Goal: Find specific page/section: Find specific page/section

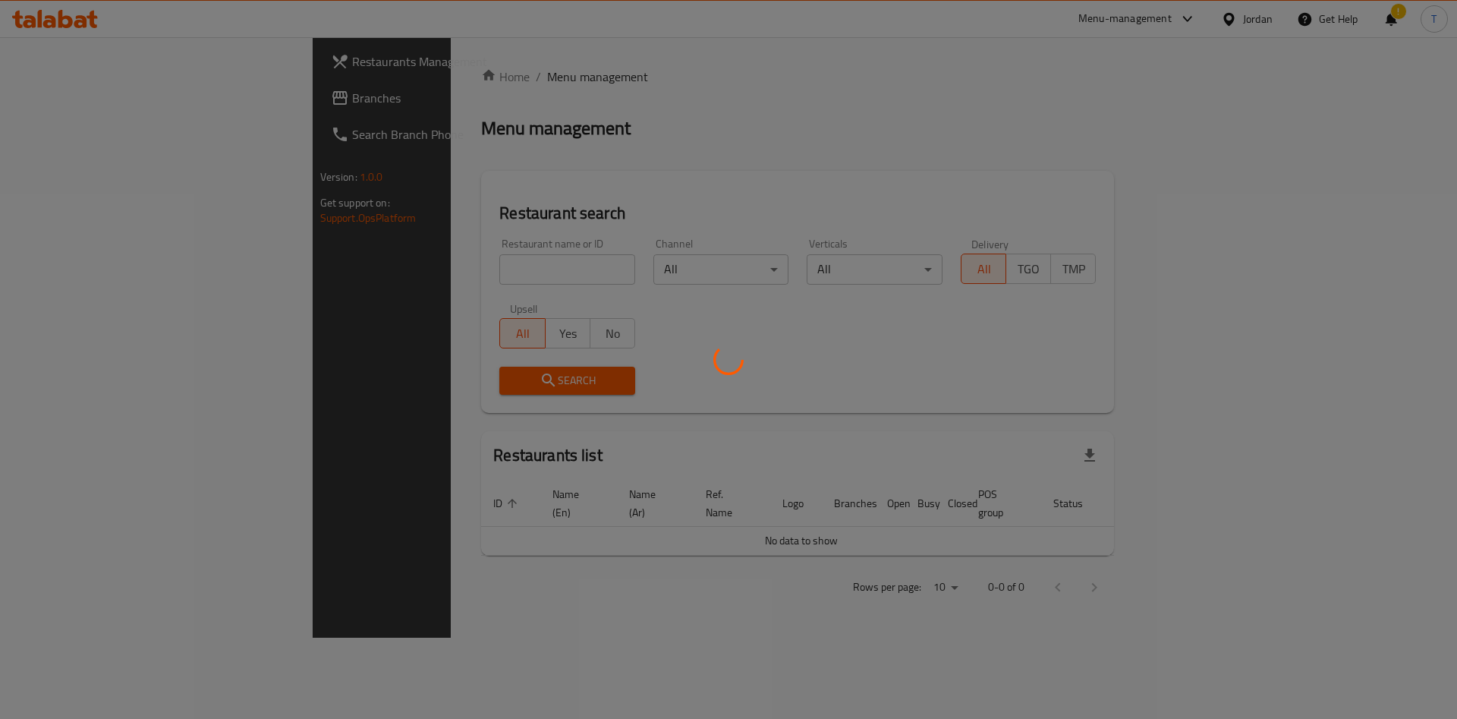
click at [483, 263] on div at bounding box center [728, 359] width 1457 height 719
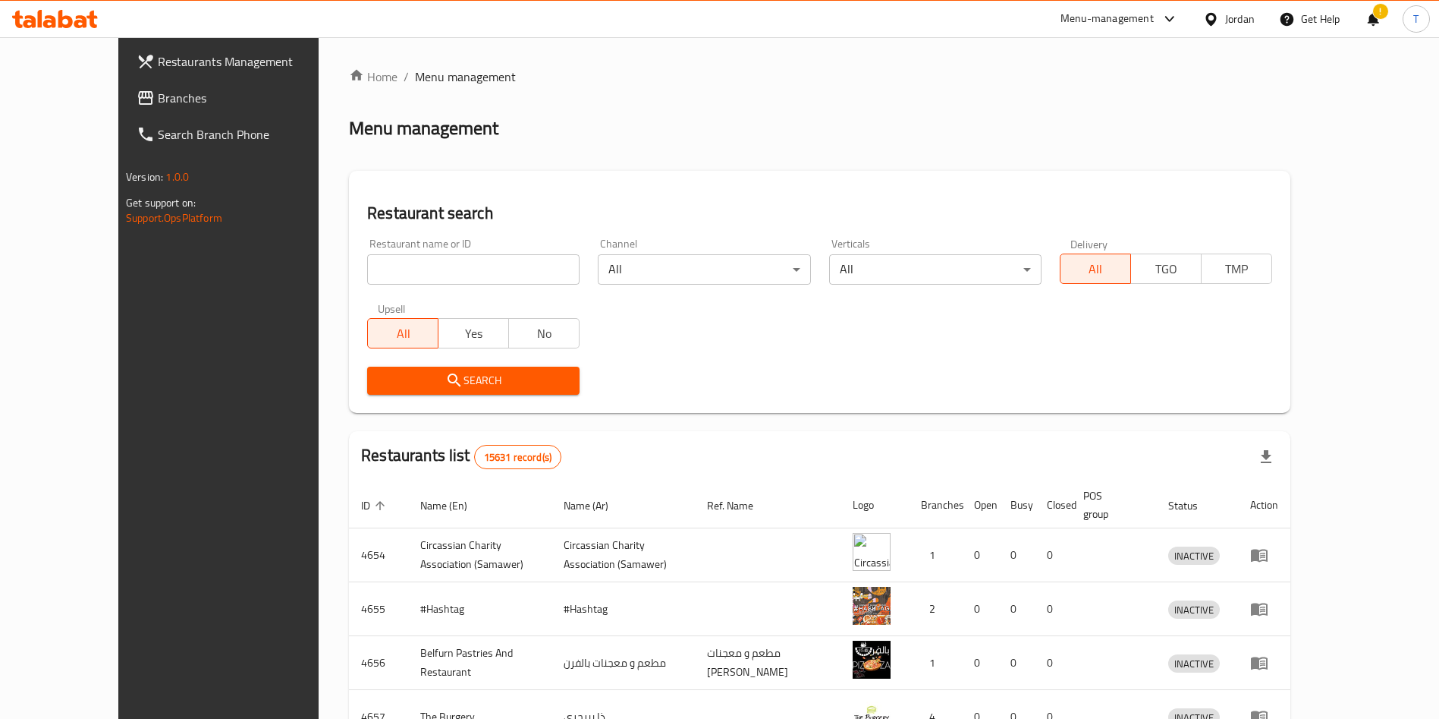
click at [423, 281] on input "search" at bounding box center [473, 269] width 212 height 30
click button "Search" at bounding box center [473, 380] width 212 height 28
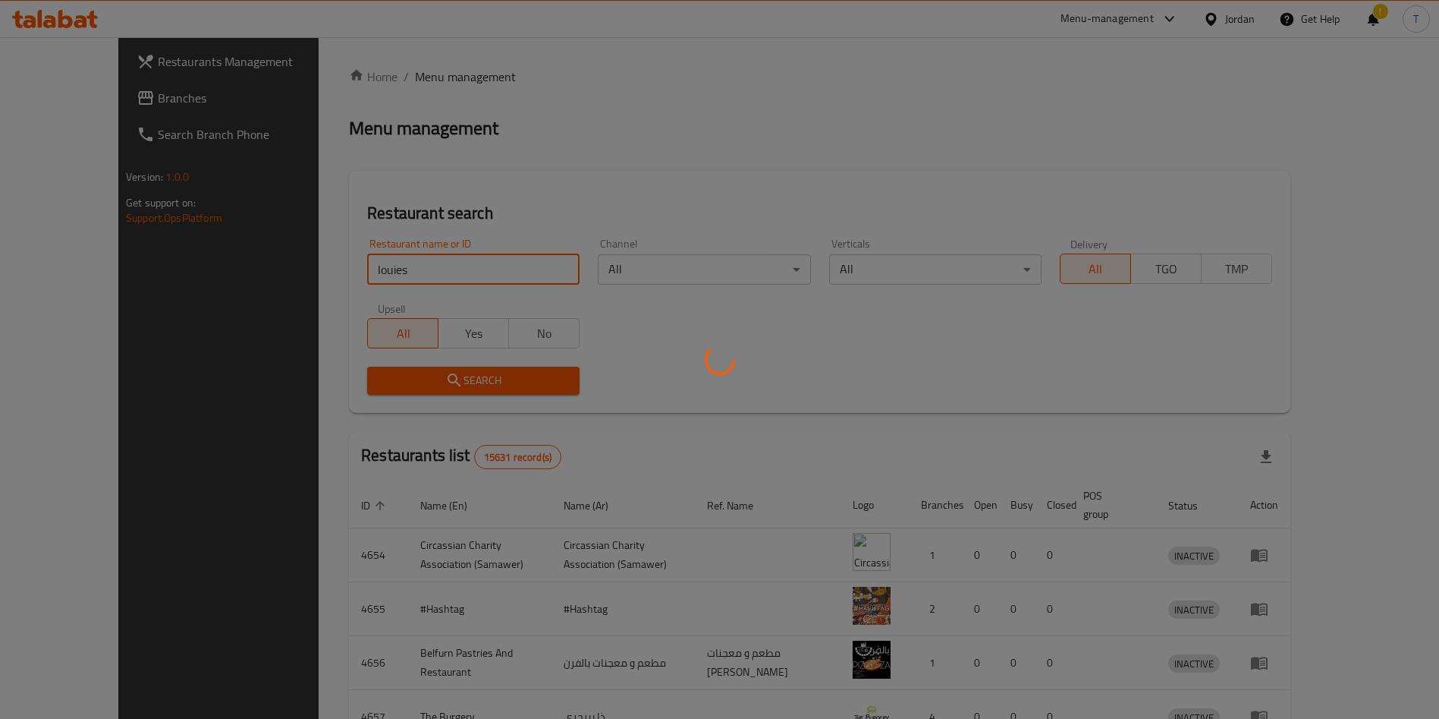
click button "Search" at bounding box center [473, 380] width 212 height 28
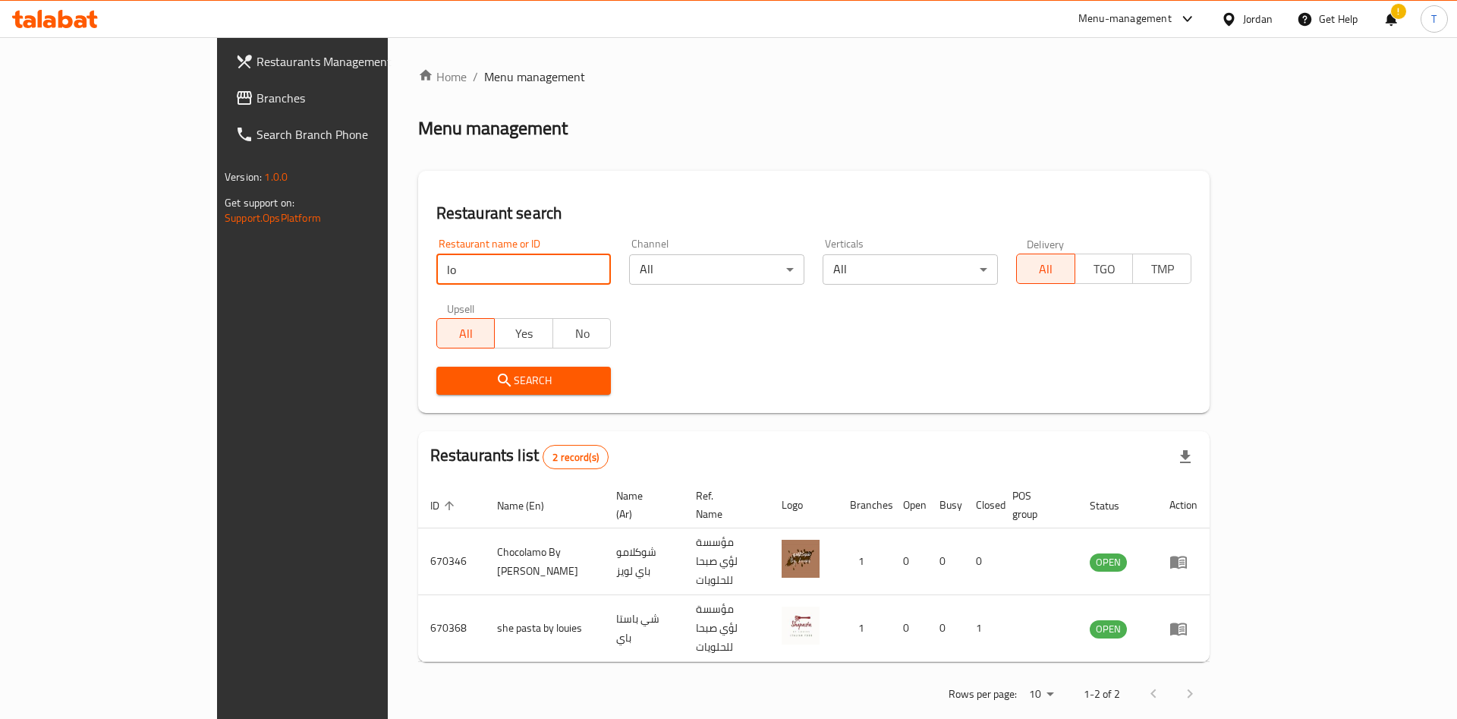
type input "l"
type input "لويز"
click button "Search" at bounding box center [523, 380] width 175 height 28
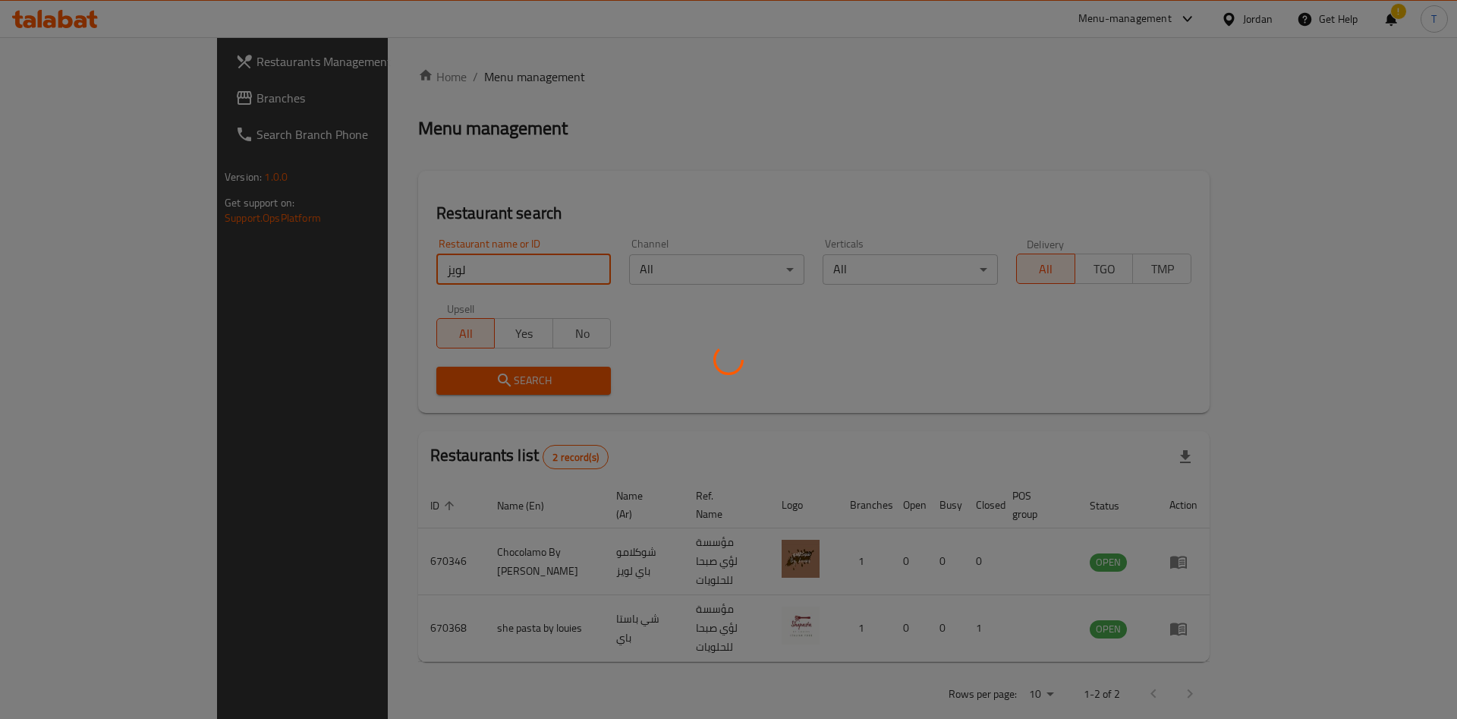
click button "Search" at bounding box center [523, 380] width 175 height 28
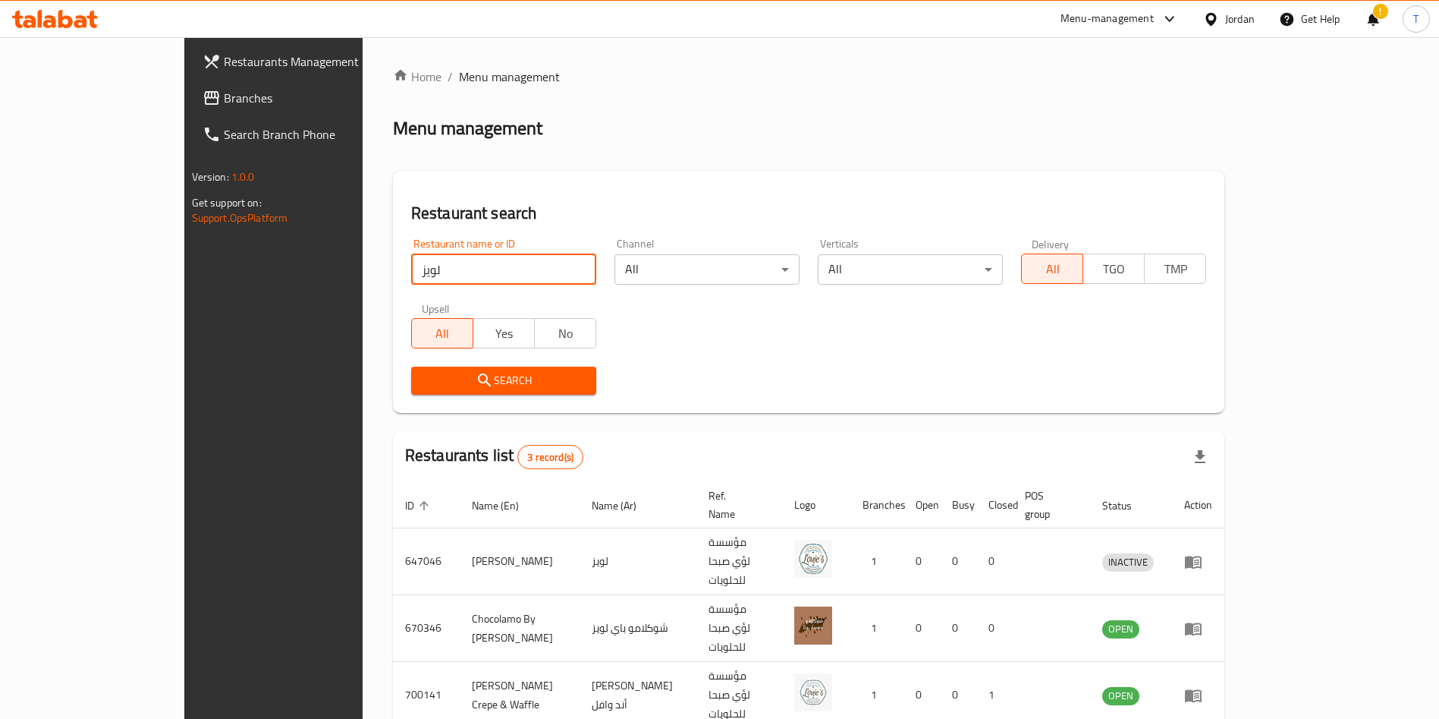
click at [1001, 404] on div "Restaurant search Restaurant name or ID لويز Restaurant name or ID Channel All …" at bounding box center [809, 292] width 832 height 242
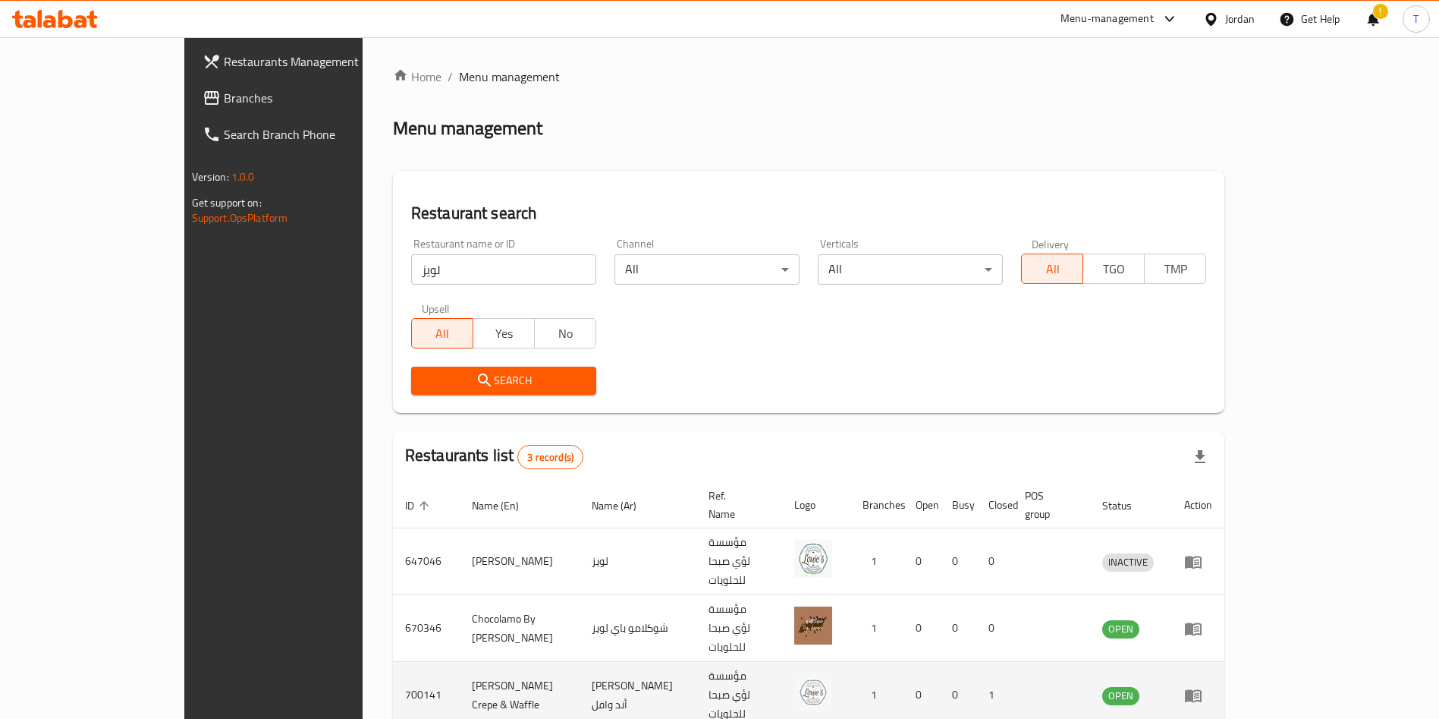
click at [1202, 689] on icon "enhanced table" at bounding box center [1193, 695] width 17 height 13
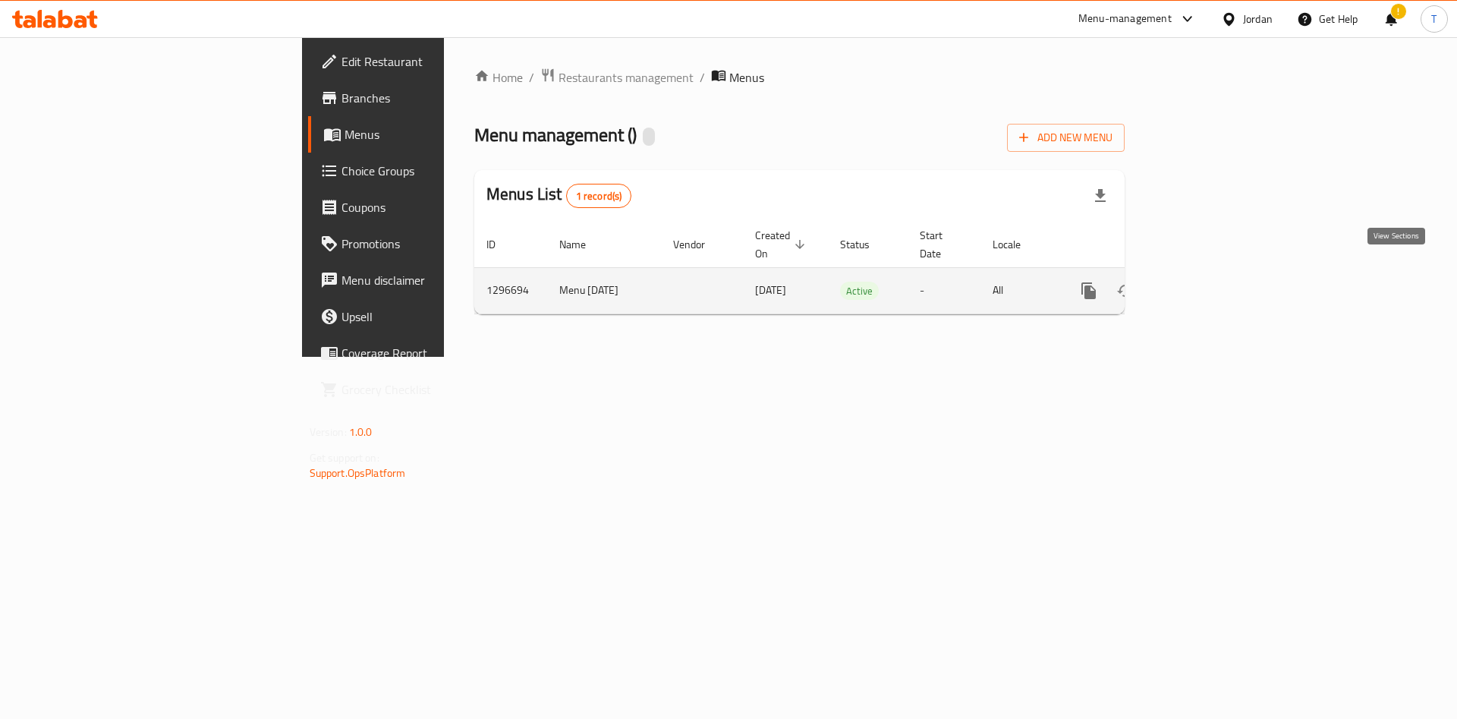
click at [1207, 282] on icon "enhanced table" at bounding box center [1198, 291] width 18 height 18
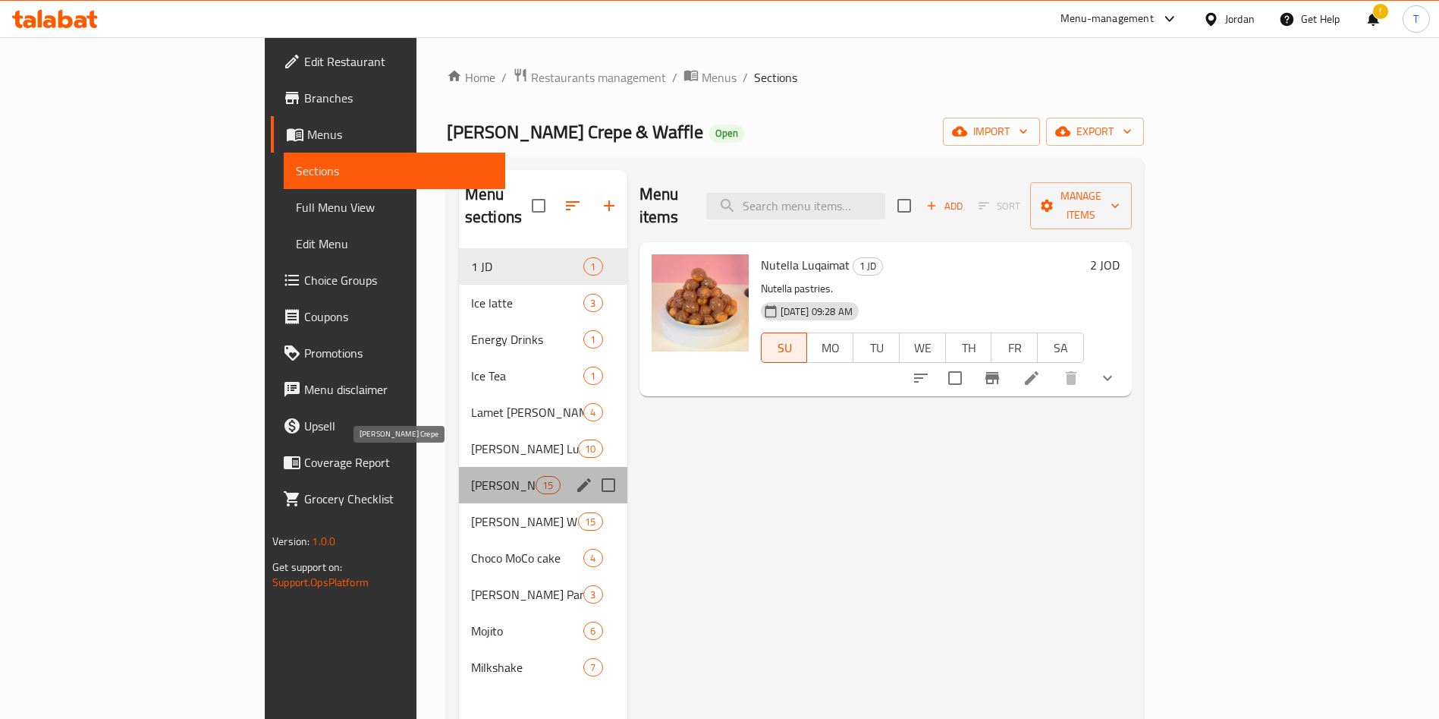
click at [471, 476] on span "Louie's Crepe" at bounding box center [503, 485] width 64 height 18
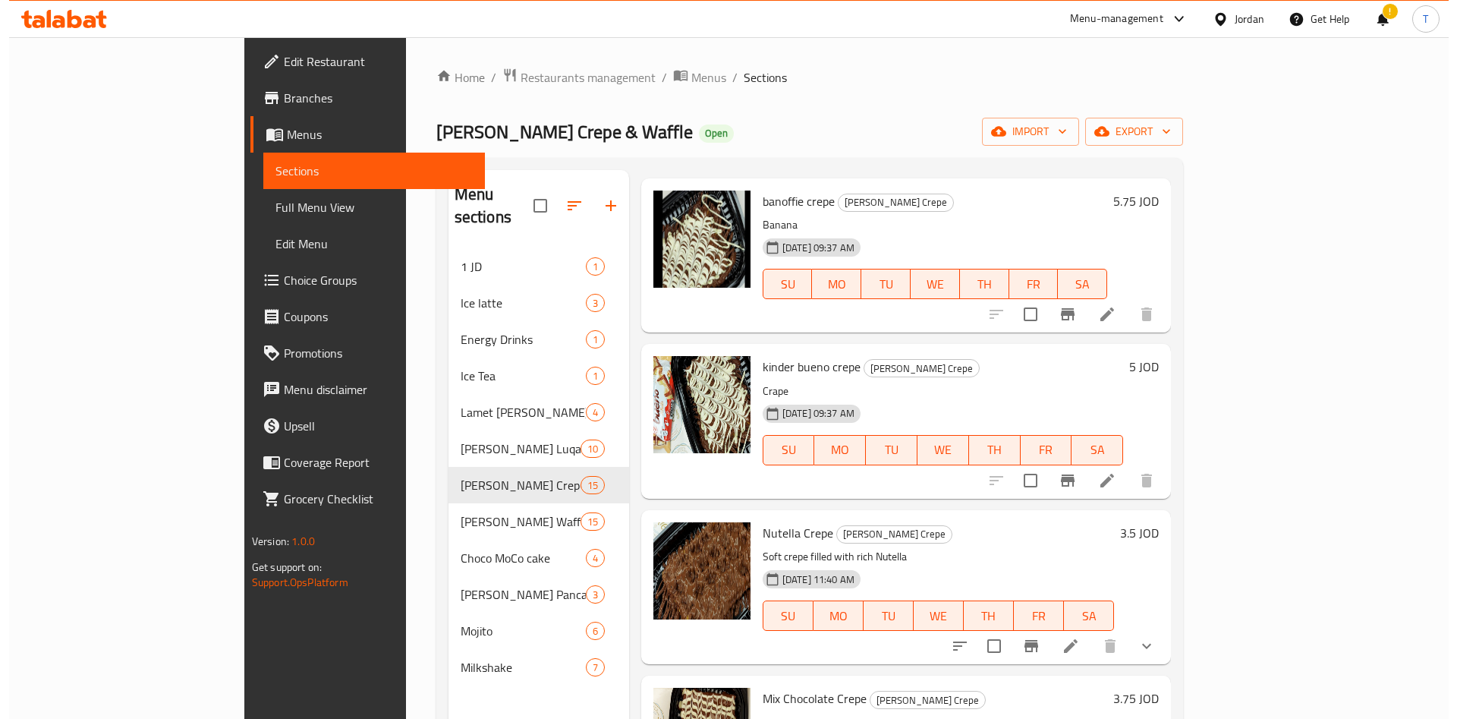
scroll to position [1760, 0]
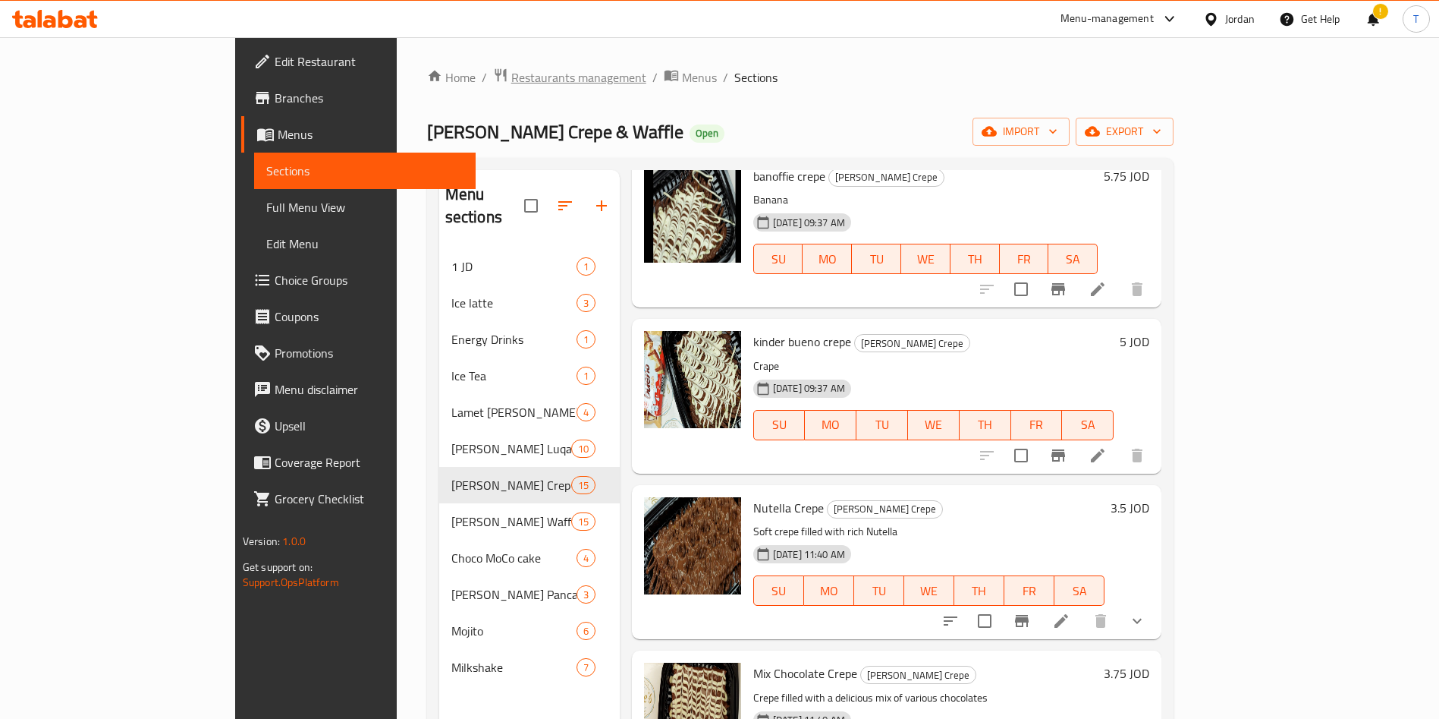
click at [511, 84] on span "Restaurants management" at bounding box center [578, 77] width 135 height 18
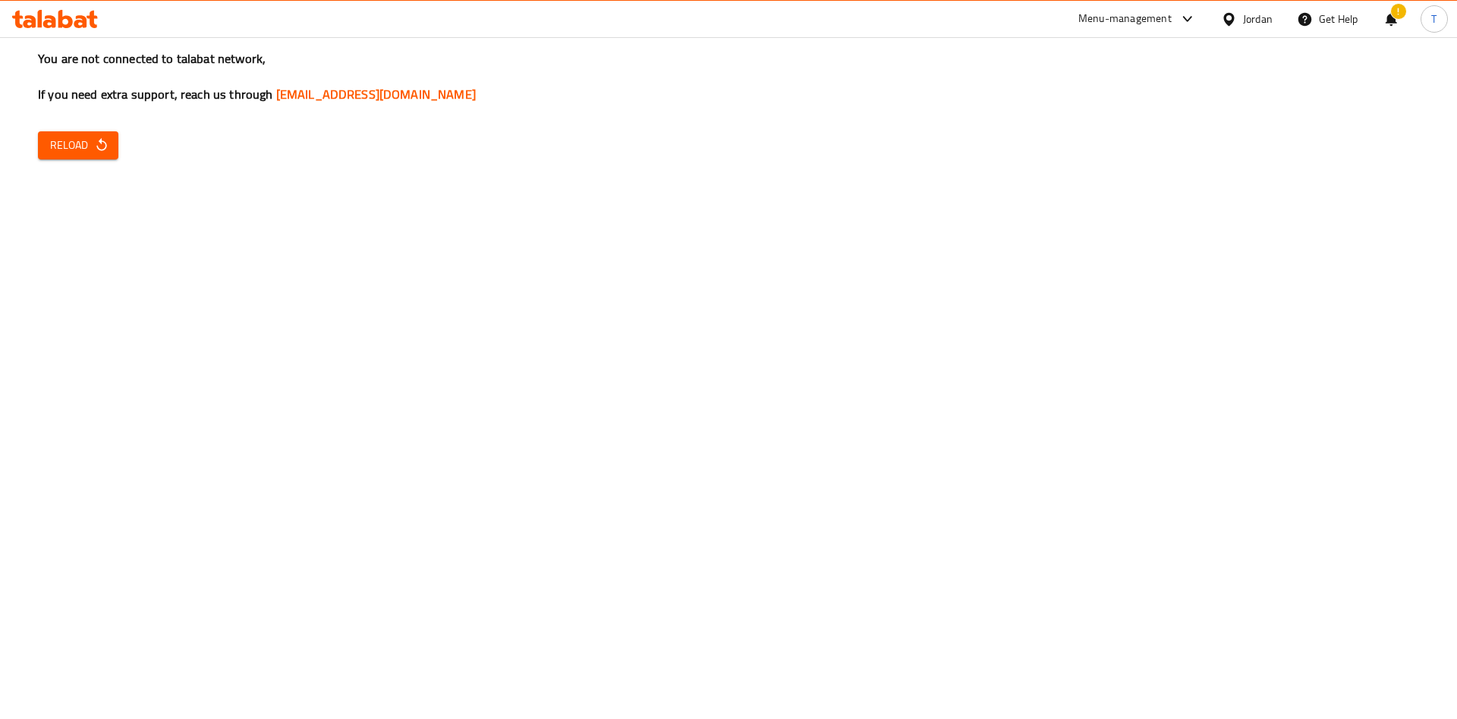
click at [60, 132] on button "Reload" at bounding box center [78, 145] width 80 height 28
click at [99, 143] on icon "button" at bounding box center [101, 144] width 15 height 15
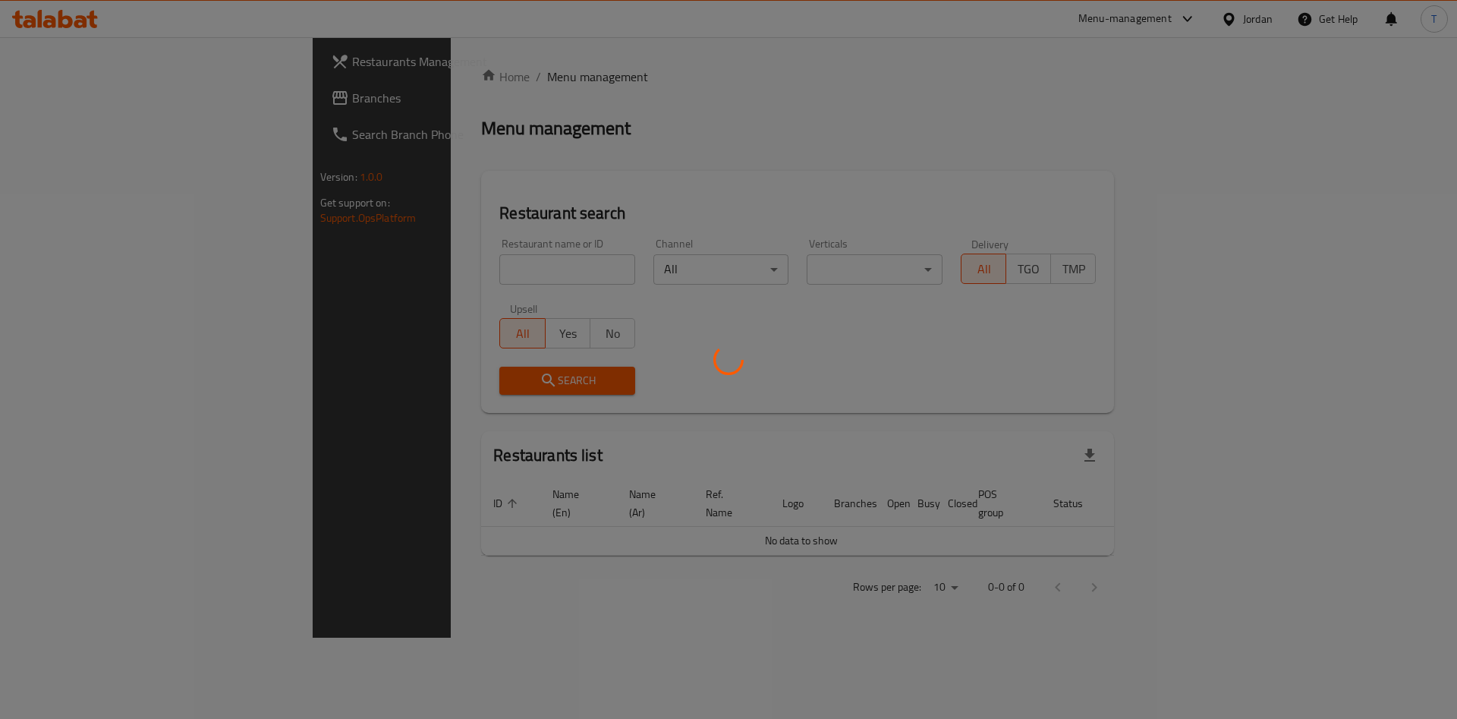
click at [420, 258] on div at bounding box center [728, 359] width 1457 height 719
click at [431, 264] on div at bounding box center [728, 359] width 1457 height 719
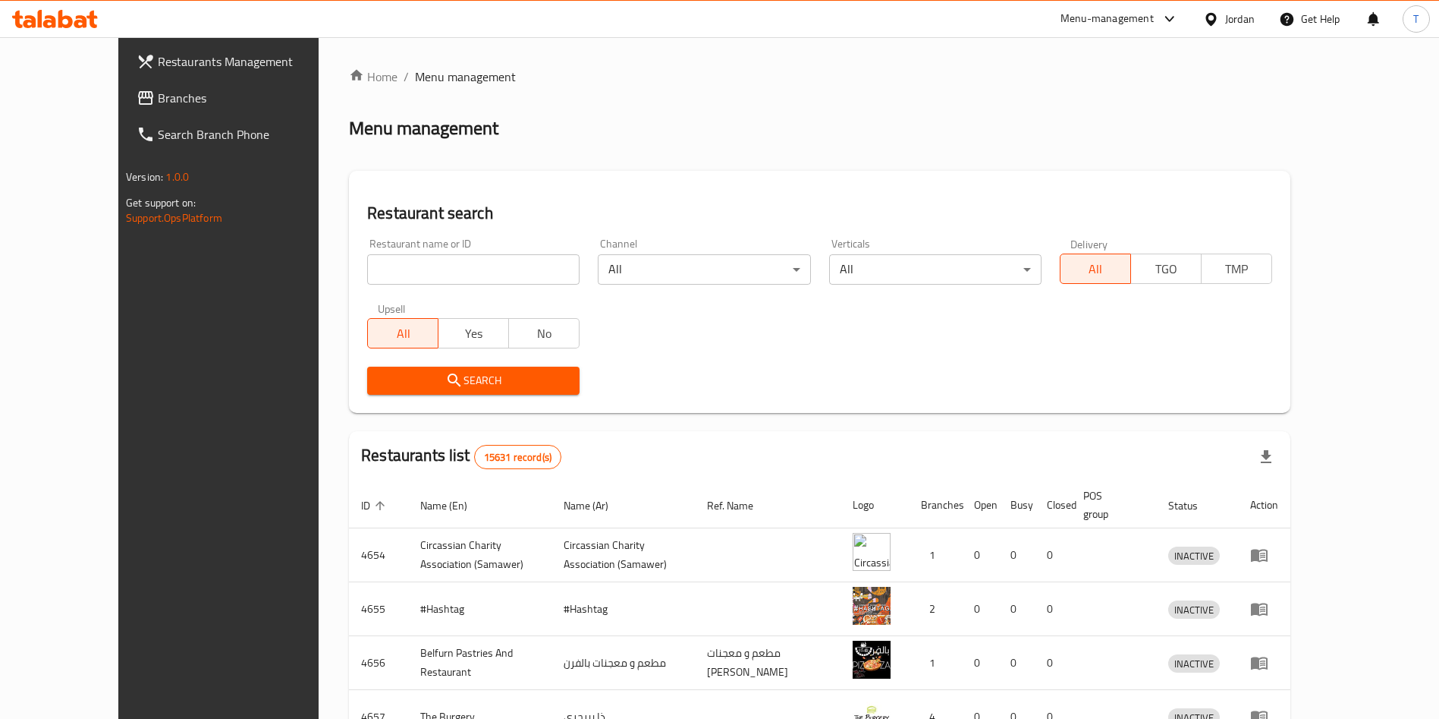
click at [444, 272] on input "search" at bounding box center [473, 269] width 212 height 30
type input "م"
type input "lole"
click at [502, 379] on span "Search" at bounding box center [473, 380] width 188 height 19
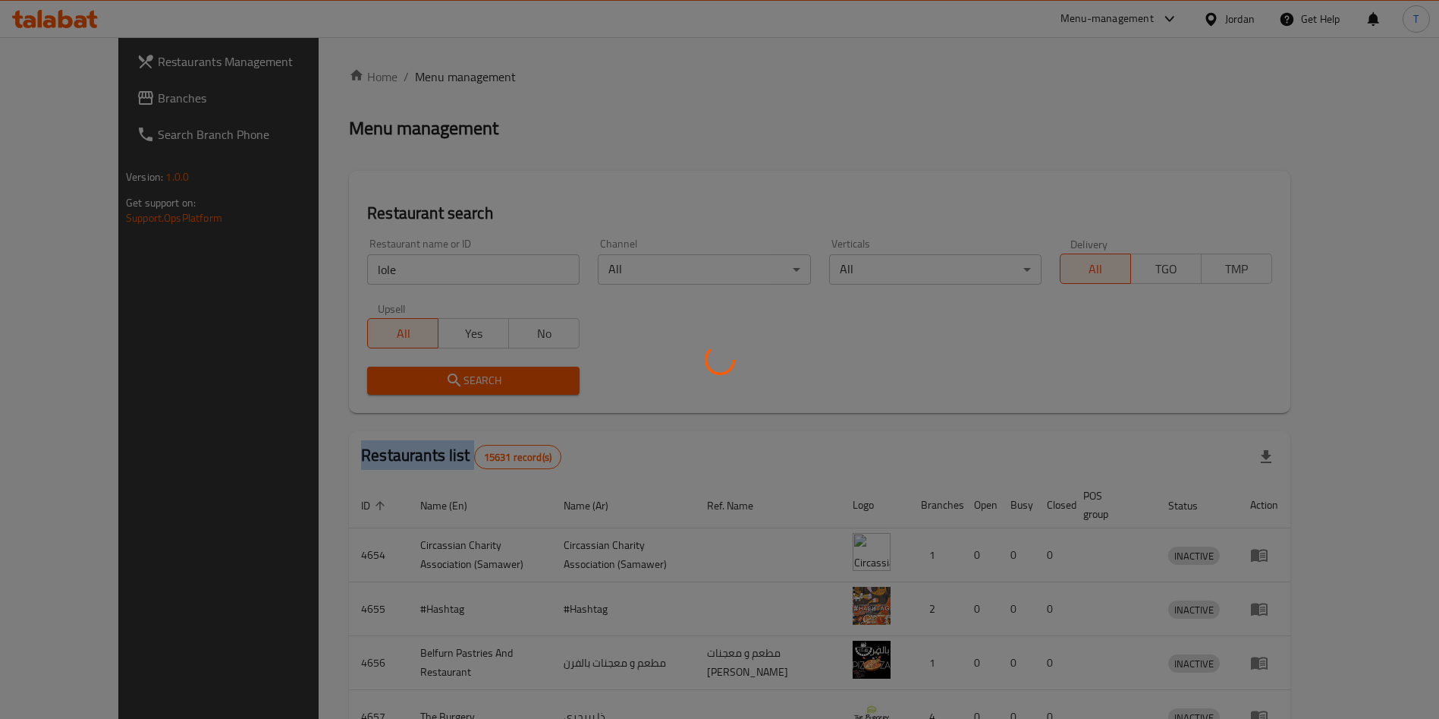
click at [502, 379] on div at bounding box center [719, 359] width 1439 height 719
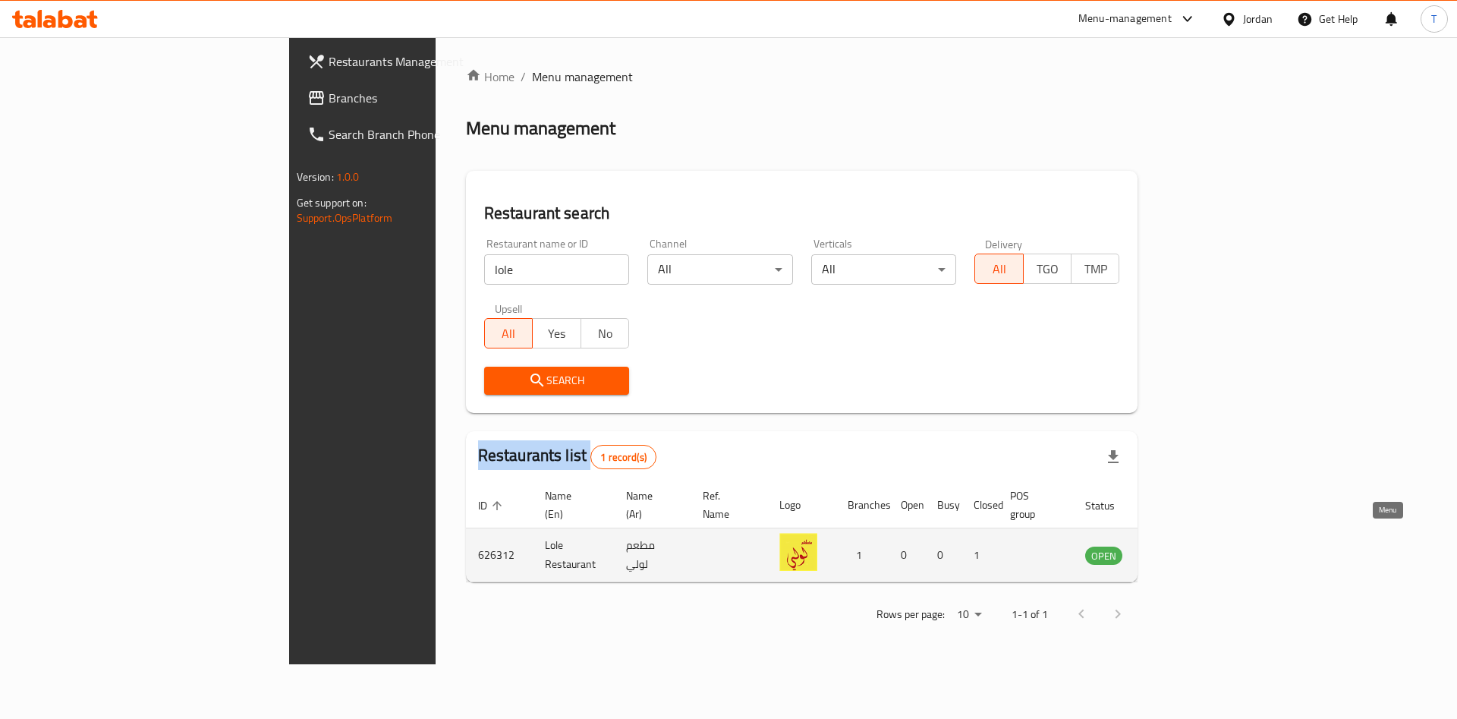
click at [1183, 546] on icon "enhanced table" at bounding box center [1174, 555] width 18 height 18
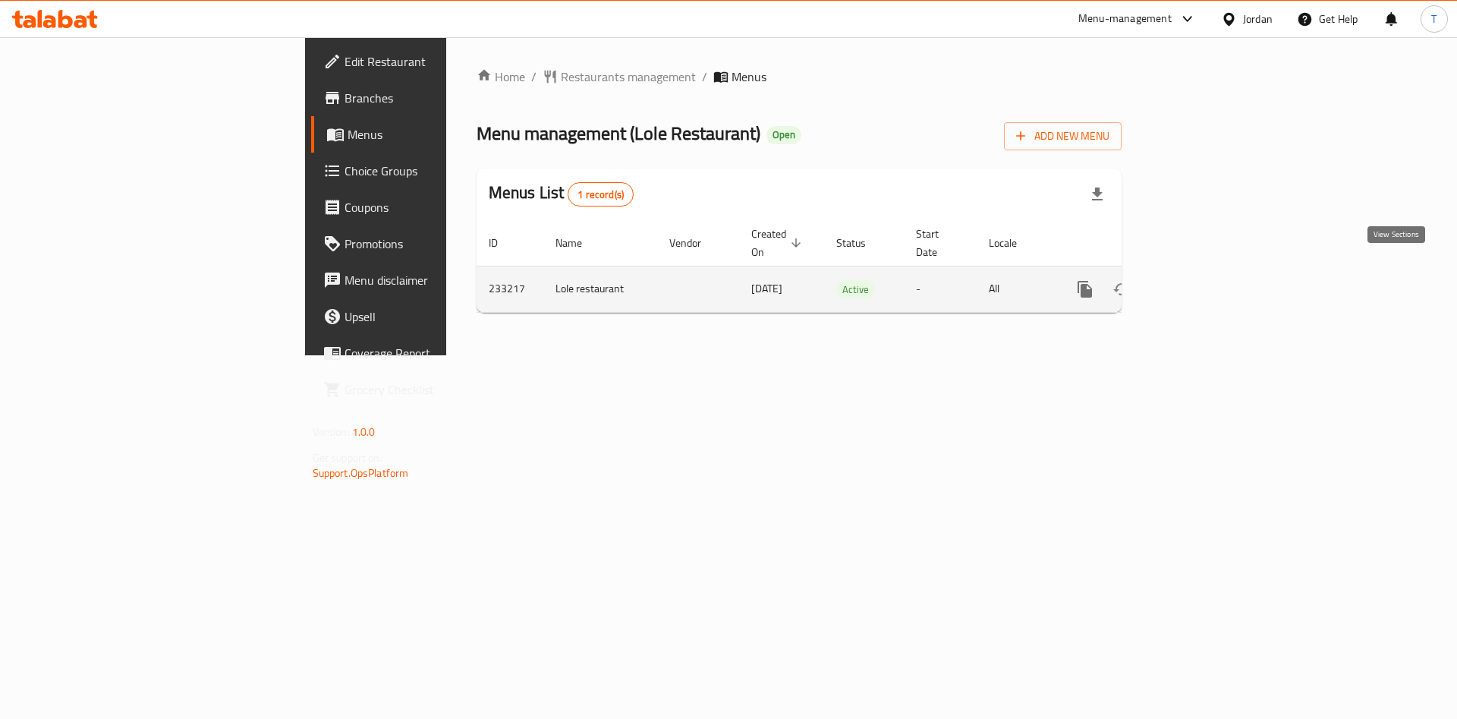
click at [1213, 271] on link "enhanced table" at bounding box center [1194, 289] width 36 height 36
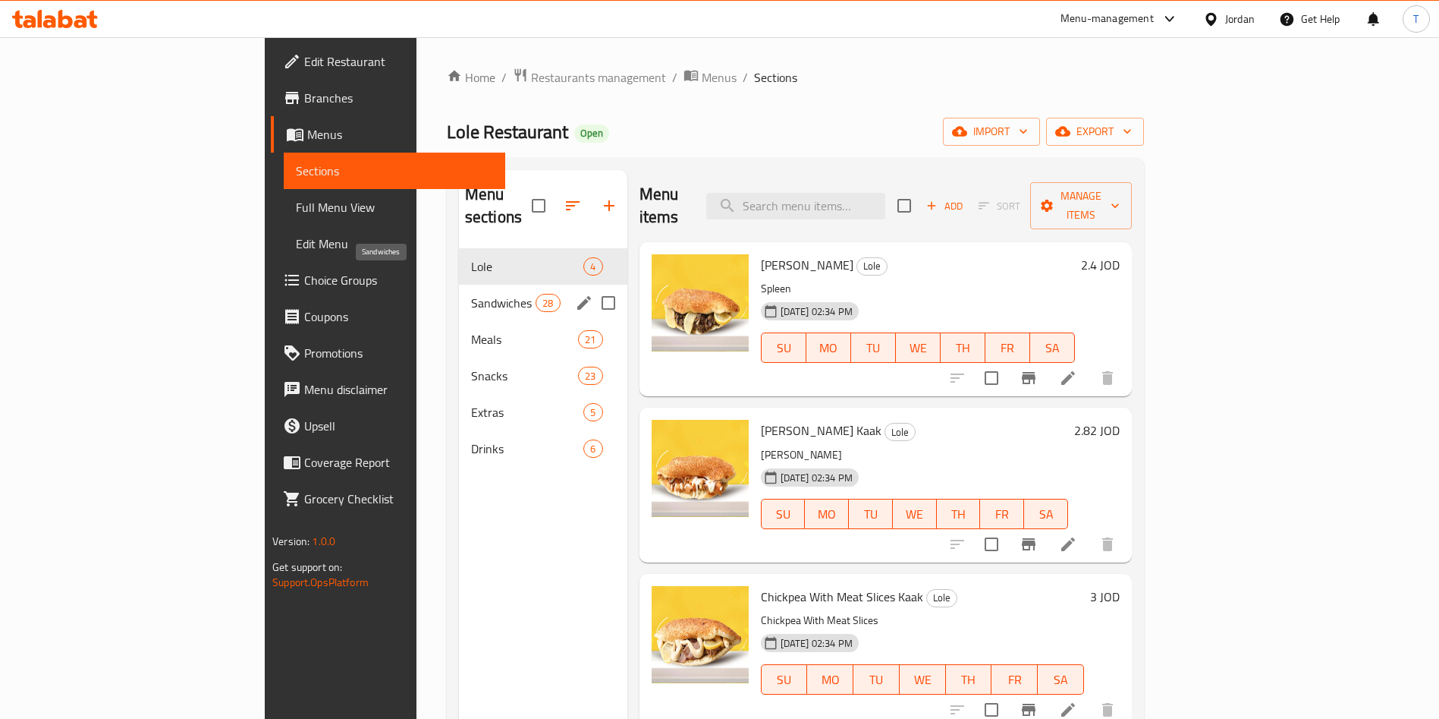
click at [471, 294] on span "Sandwiches" at bounding box center [503, 303] width 64 height 18
